Goal: Task Accomplishment & Management: Manage account settings

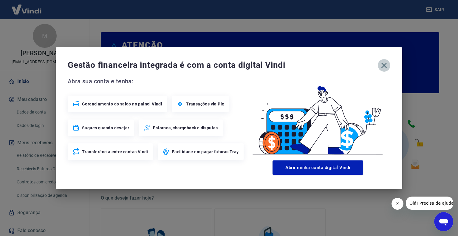
click at [384, 65] on icon "button" at bounding box center [384, 65] width 6 height 6
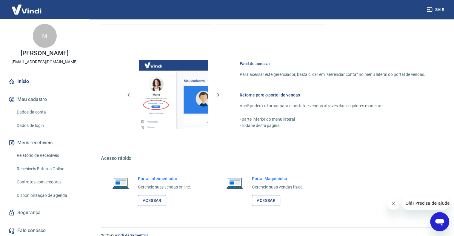
scroll to position [297, 0]
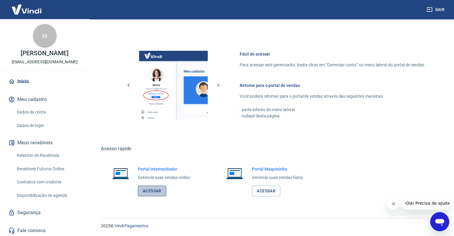
click at [149, 193] on link "Acessar" at bounding box center [152, 190] width 28 height 11
